Goal: Task Accomplishment & Management: Complete application form

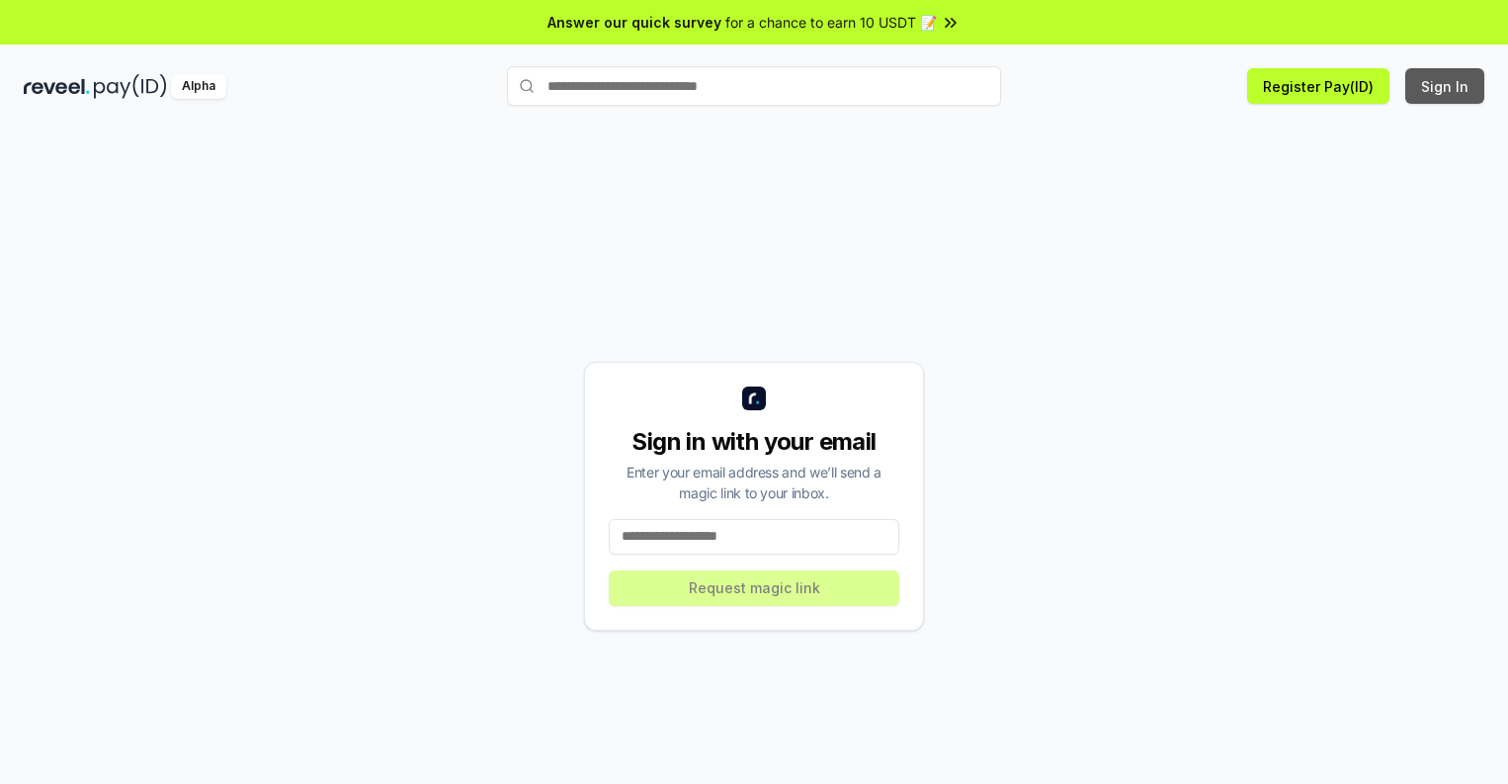
click at [1446, 86] on button "Sign In" at bounding box center [1445, 86] width 79 height 36
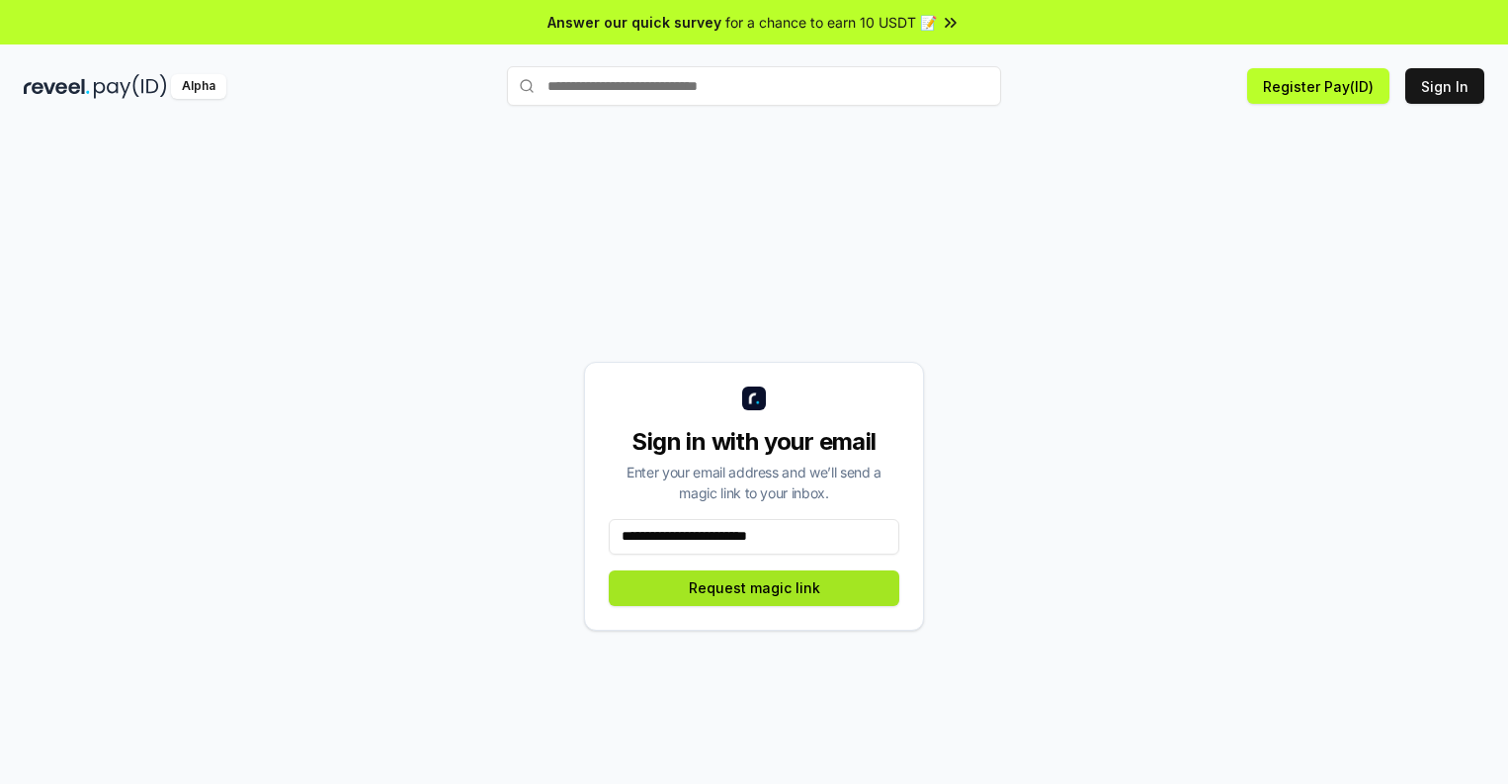
type input "**********"
click at [754, 587] on button "Request magic link" at bounding box center [754, 588] width 291 height 36
